Goal: Information Seeking & Learning: Learn about a topic

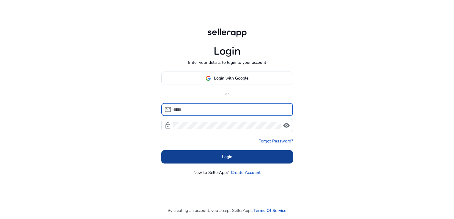
type input "**********"
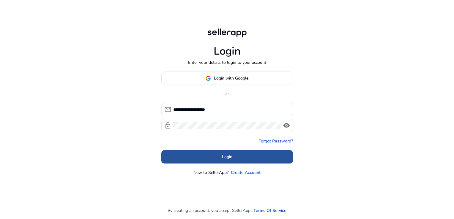
click at [233, 155] on span at bounding box center [227, 157] width 132 height 14
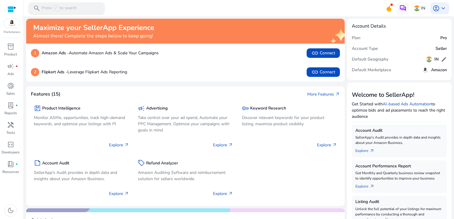
click at [54, 8] on span "/" at bounding box center [55, 8] width 5 height 7
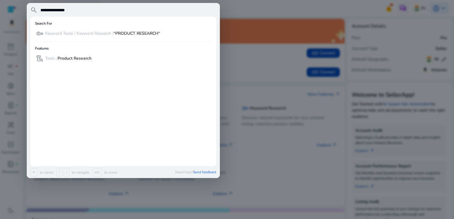
type input "**********"
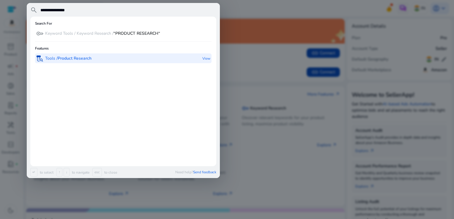
click at [62, 60] on b "Product Research" at bounding box center [75, 59] width 34 height 6
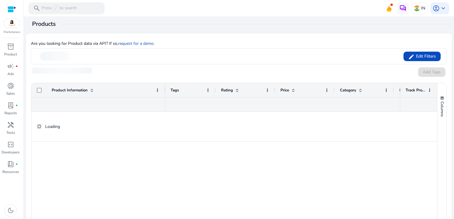
scroll to position [74, 0]
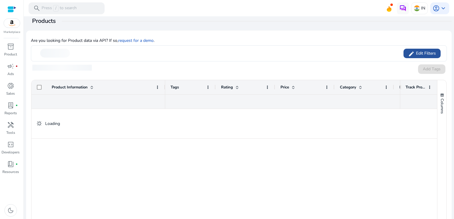
click at [425, 50] on span "Edit Filters" at bounding box center [424, 53] width 21 height 6
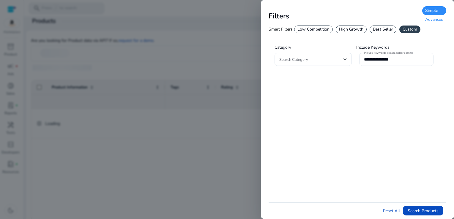
click at [434, 19] on div "Advanced" at bounding box center [434, 19] width 24 height 9
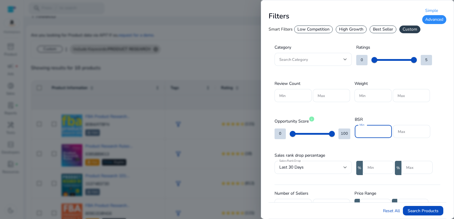
click at [365, 128] on input "Min" at bounding box center [373, 131] width 28 height 7
type input "*"
type input "*****"
click at [415, 132] on input "Max" at bounding box center [412, 131] width 28 height 7
type input "*****"
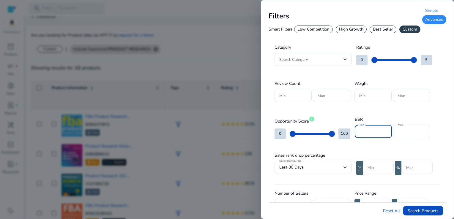
click at [362, 131] on input "*****" at bounding box center [373, 131] width 28 height 7
click at [365, 132] on input "******" at bounding box center [373, 131] width 28 height 7
click at [367, 131] on input "******" at bounding box center [373, 131] width 28 height 7
type input "*****"
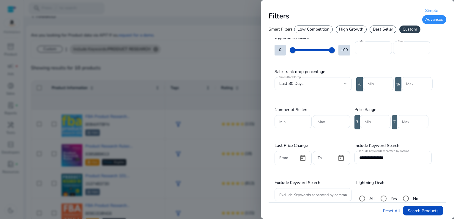
scroll to position [93, 0]
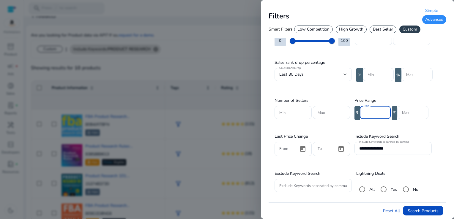
click at [366, 110] on input "Min" at bounding box center [374, 112] width 21 height 7
type input "***"
click at [412, 147] on input "**********" at bounding box center [393, 148] width 68 height 7
type input "*"
drag, startPoint x: 447, startPoint y: 135, endPoint x: 444, endPoint y: 91, distance: 43.7
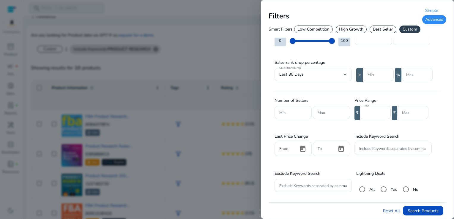
click at [444, 91] on div "**********" at bounding box center [357, 109] width 193 height 219
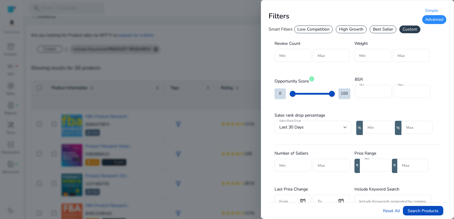
scroll to position [0, 0]
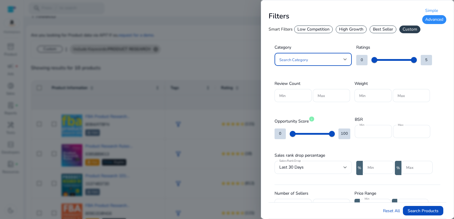
click at [346, 58] on div at bounding box center [345, 59] width 4 height 2
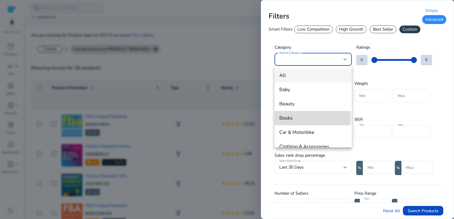
click at [303, 117] on span "Books" at bounding box center [313, 118] width 68 height 7
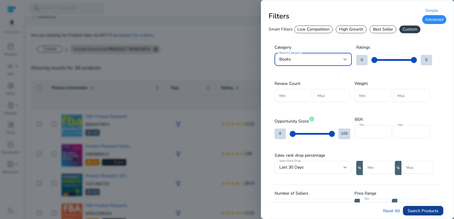
click at [426, 208] on span "Search Products" at bounding box center [422, 211] width 31 height 6
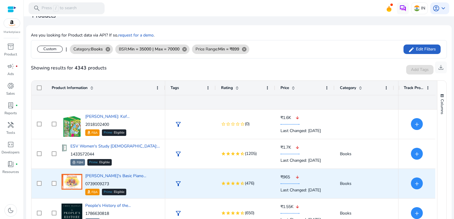
click at [366, 184] on span "Books" at bounding box center [364, 184] width 49 height 12
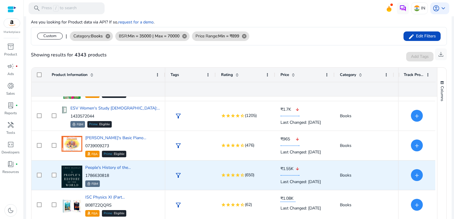
scroll to position [55, 0]
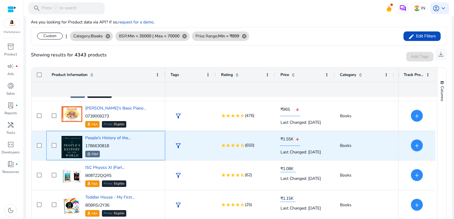
drag, startPoint x: 112, startPoint y: 144, endPoint x: 86, endPoint y: 144, distance: 26.7
click at [86, 144] on p "1786630818" at bounding box center [107, 146] width 45 height 6
copy p "1786630818"
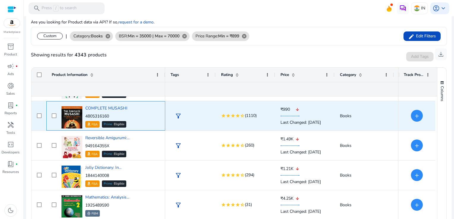
drag, startPoint x: 112, startPoint y: 113, endPoint x: 86, endPoint y: 113, distance: 26.7
click at [86, 113] on div "COMPLETE MUSASHI 4805316160 FBA Prime Eligible" at bounding box center [106, 116] width 42 height 22
copy p "4805316160"
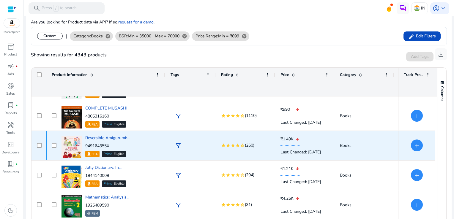
drag, startPoint x: 114, startPoint y: 147, endPoint x: 85, endPoint y: 143, distance: 29.0
click at [85, 143] on p "949164355X" at bounding box center [107, 146] width 44 height 6
copy p "949164355X"
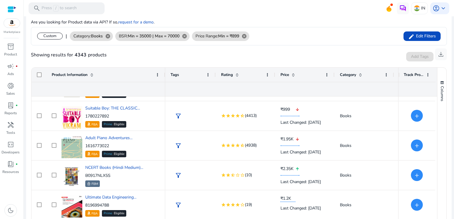
scroll to position [1005, 0]
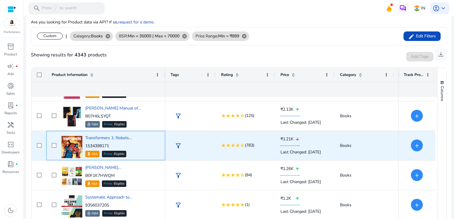
drag, startPoint x: 112, startPoint y: 147, endPoint x: 86, endPoint y: 143, distance: 26.1
click at [86, 143] on p "1534398171" at bounding box center [108, 146] width 46 height 6
copy p "1534398171"
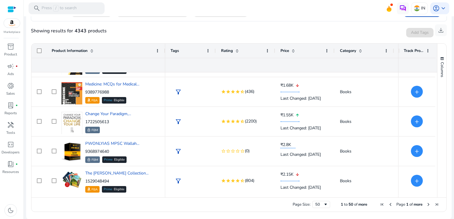
click at [426, 205] on span "Next Page" at bounding box center [428, 204] width 5 height 5
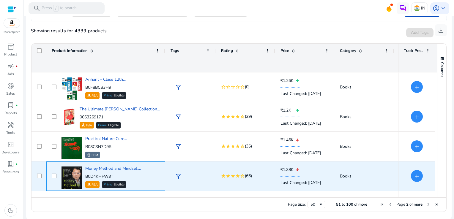
click at [150, 174] on div "Money Method and Mindset:... B0D4KHFW3T FBA Prime Eligible" at bounding box center [110, 176] width 100 height 25
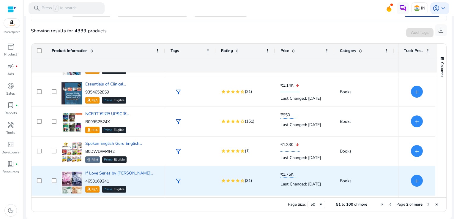
scroll to position [441, 0]
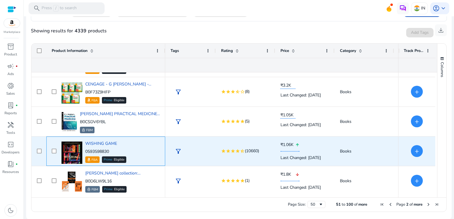
drag, startPoint x: 113, startPoint y: 149, endPoint x: 85, endPoint y: 151, distance: 28.0
click at [85, 151] on p "0593598830" at bounding box center [105, 152] width 41 height 6
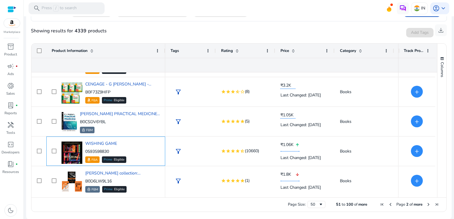
copy p "0593598830"
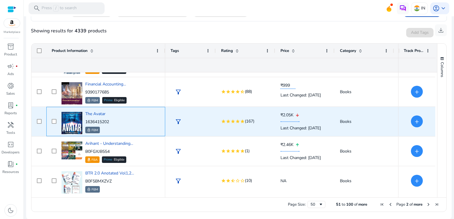
drag, startPoint x: 113, startPoint y: 118, endPoint x: 86, endPoint y: 120, distance: 26.5
click at [86, 120] on div "The Avatar 1636415202 FBM" at bounding box center [110, 121] width 100 height 25
copy p "1636415202"
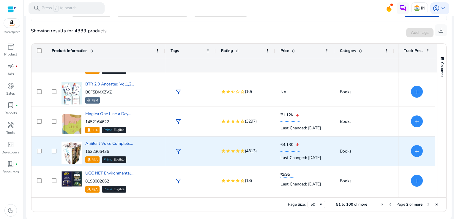
scroll to position [1361, 0]
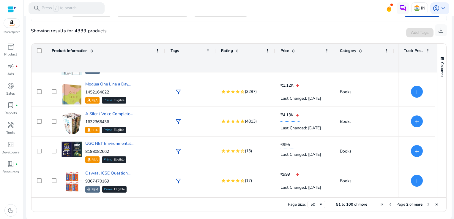
click at [426, 204] on span "Next Page" at bounding box center [428, 204] width 5 height 5
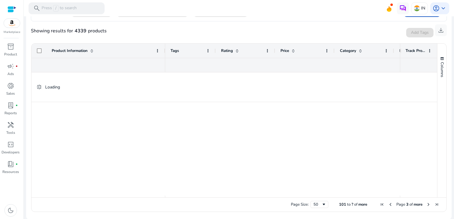
scroll to position [0, 0]
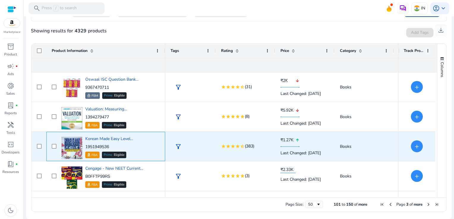
drag, startPoint x: 116, startPoint y: 145, endPoint x: 85, endPoint y: 146, distance: 31.2
click at [85, 146] on p "1951949536" at bounding box center [109, 147] width 48 height 6
copy p "1951949536"
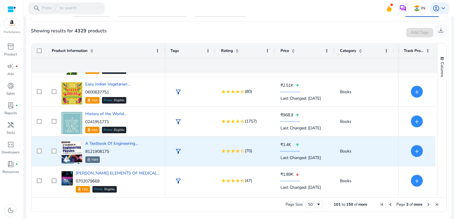
scroll to position [144, 0]
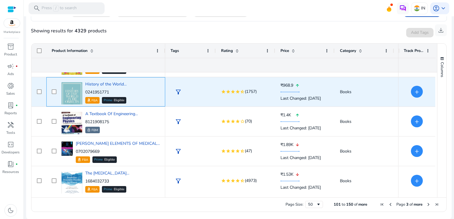
drag, startPoint x: 114, startPoint y: 92, endPoint x: 85, endPoint y: 89, distance: 29.5
click at [85, 89] on div "History of the World... 0241951771 FBA Prime Eligible" at bounding box center [110, 91] width 100 height 25
copy p "0241951771"
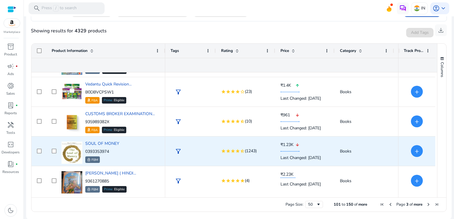
scroll to position [441, 0]
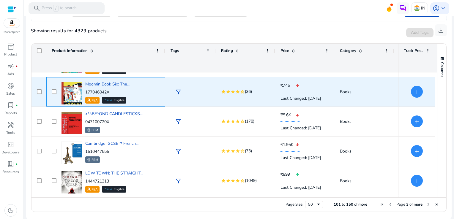
drag, startPoint x: 115, startPoint y: 92, endPoint x: 83, endPoint y: 92, distance: 32.4
click at [83, 92] on div "Moomin Book Six: The... 177046042X FBA Prime Eligible" at bounding box center [110, 91] width 100 height 25
click at [122, 89] on p "177046042X" at bounding box center [107, 92] width 44 height 6
drag, startPoint x: 112, startPoint y: 90, endPoint x: 84, endPoint y: 93, distance: 27.8
click at [84, 93] on div "Moomin Book Six: The... 177046042X FBA Prime Eligible" at bounding box center [110, 91] width 100 height 25
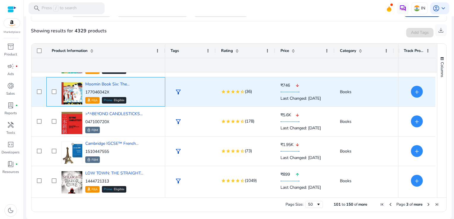
copy p "177046042X"
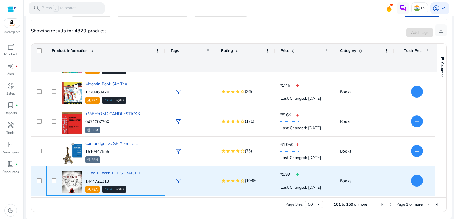
drag, startPoint x: 110, startPoint y: 180, endPoint x: 86, endPoint y: 181, distance: 23.8
click at [86, 181] on p "1444721313" at bounding box center [114, 181] width 58 height 6
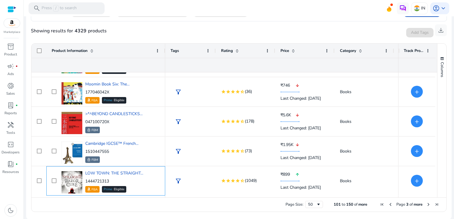
copy p "1444721313"
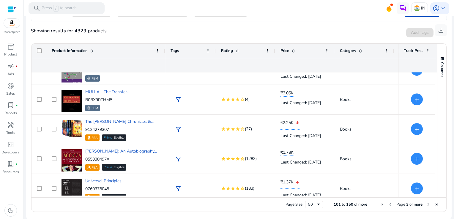
scroll to position [804, 0]
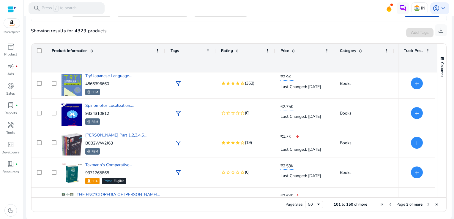
drag, startPoint x: 441, startPoint y: 167, endPoint x: 443, endPoint y: 176, distance: 9.4
click at [443, 176] on div "Columns" at bounding box center [441, 121] width 9 height 154
